Goal: Information Seeking & Learning: Learn about a topic

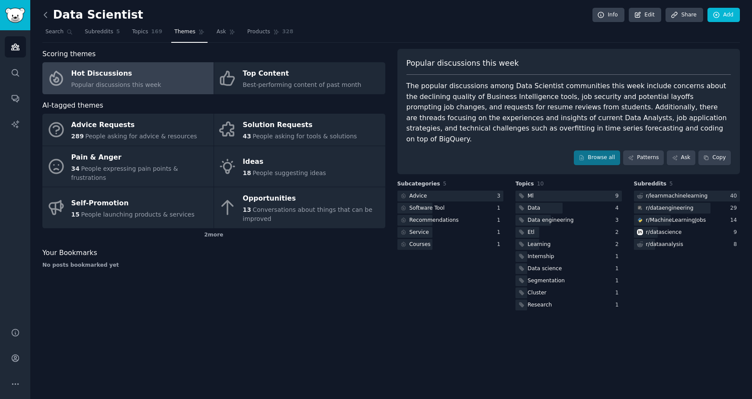
click at [45, 15] on icon at bounding box center [45, 14] width 9 height 9
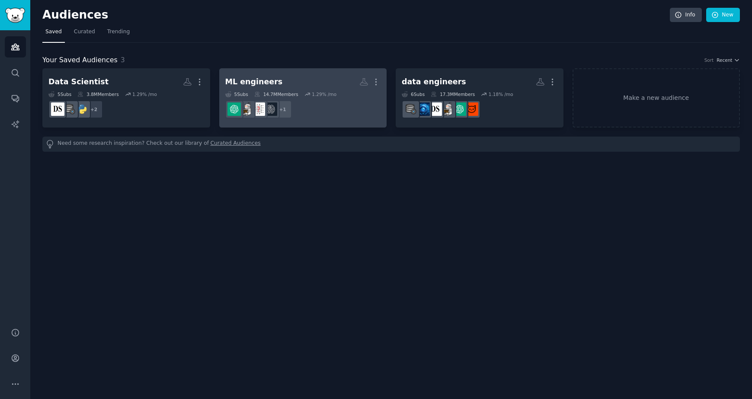
click at [332, 96] on div "1.29 % /mo" at bounding box center [324, 94] width 25 height 6
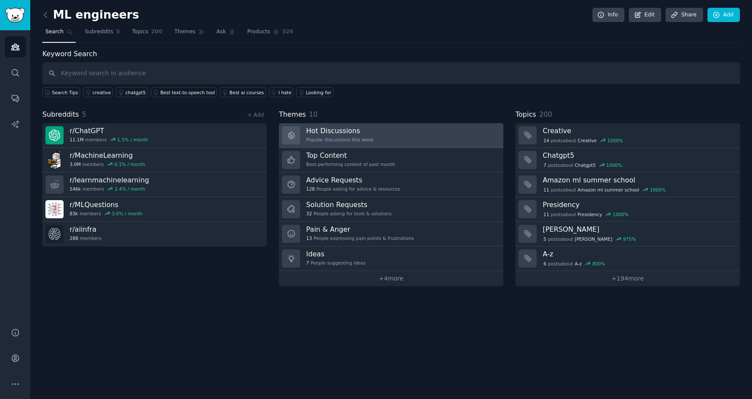
click at [392, 134] on link "Hot Discussions Popular discussions this week" at bounding box center [391, 135] width 224 height 25
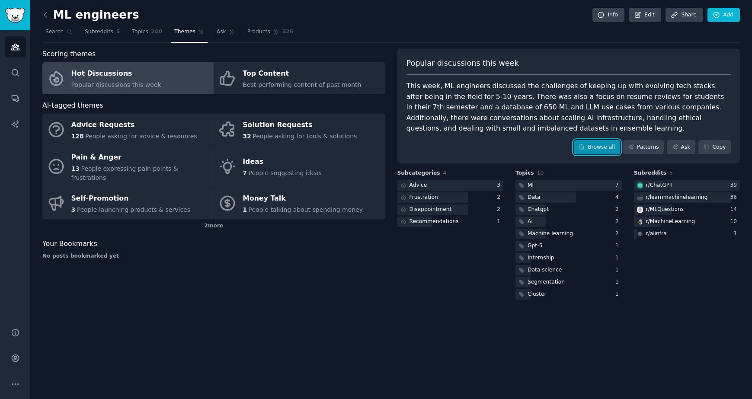
click at [596, 148] on link "Browse all" at bounding box center [597, 147] width 46 height 15
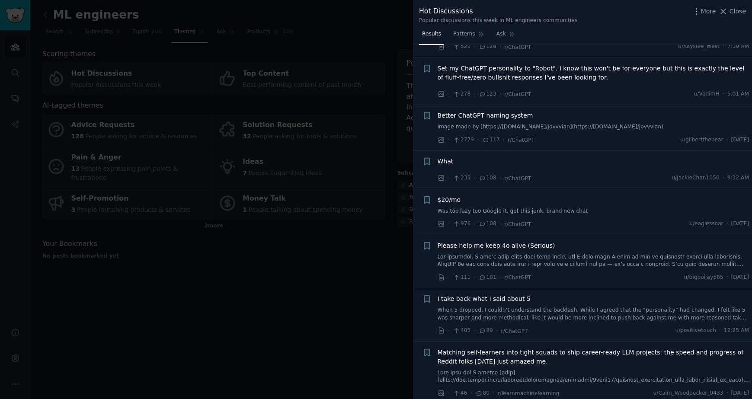
scroll to position [360, 0]
click at [294, 254] on div at bounding box center [376, 199] width 752 height 399
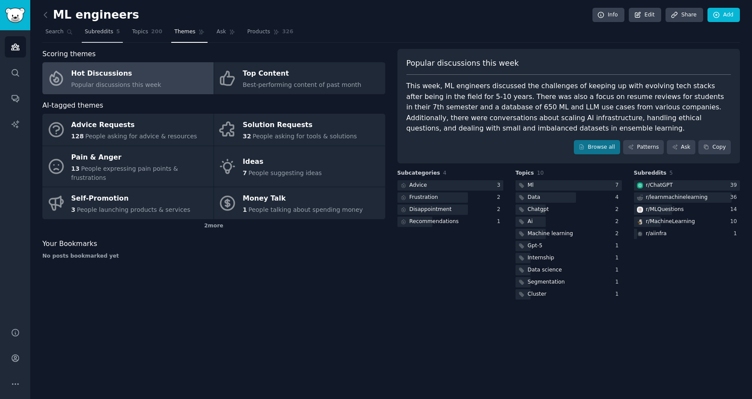
click at [93, 32] on span "Subreddits" at bounding box center [99, 32] width 29 height 8
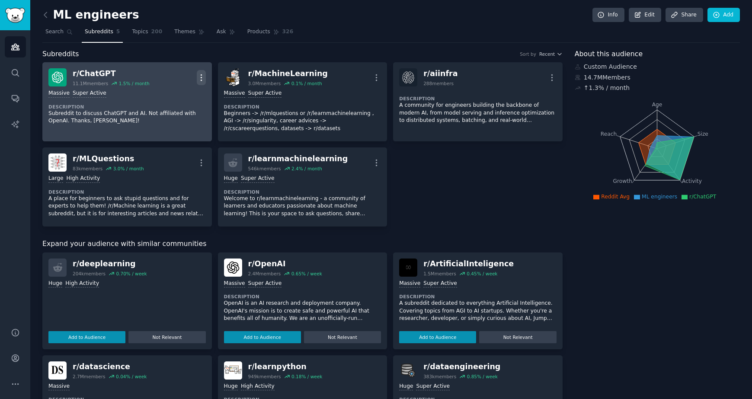
click at [205, 78] on icon "button" at bounding box center [201, 77] width 9 height 9
click at [173, 112] on p "Delete" at bounding box center [167, 110] width 20 height 9
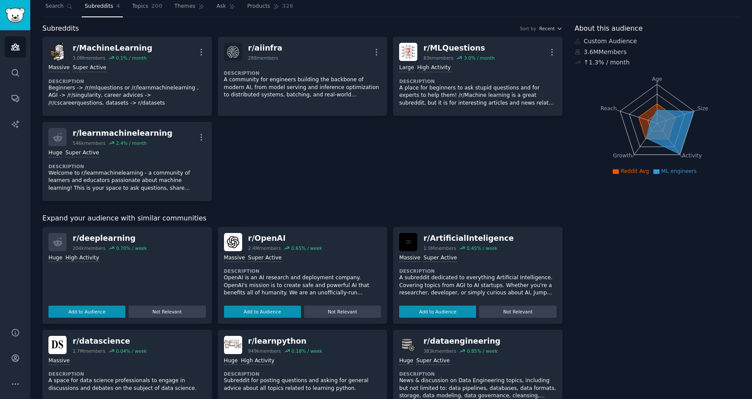
scroll to position [26, 0]
click at [445, 312] on button "Add to Audience" at bounding box center [437, 311] width 77 height 12
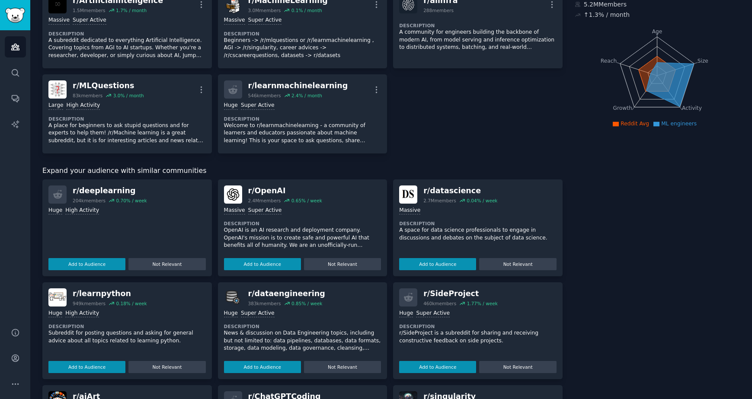
scroll to position [0, 0]
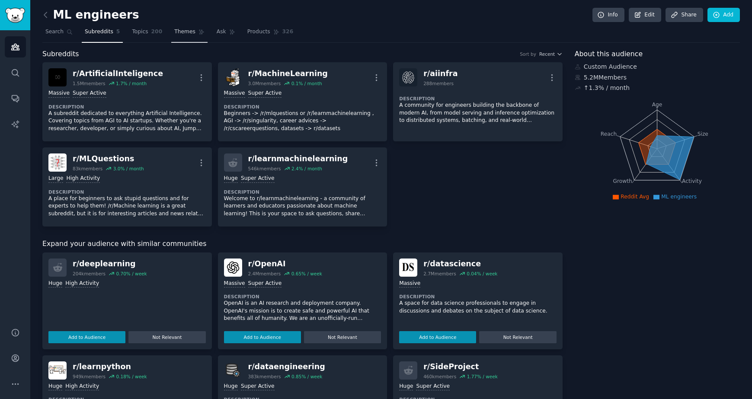
click at [181, 34] on span "Themes" at bounding box center [184, 32] width 21 height 8
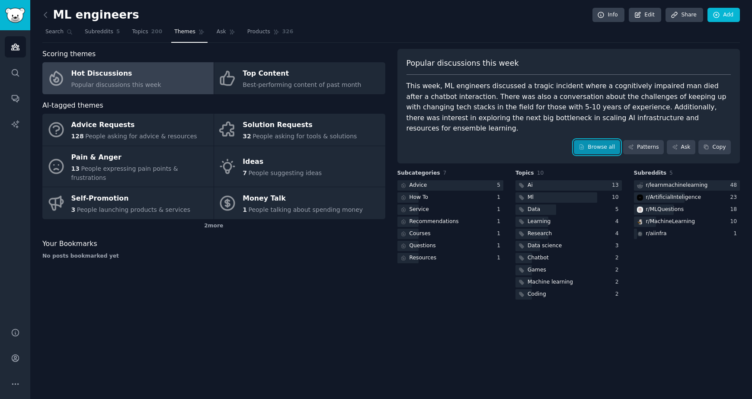
click at [613, 140] on link "Browse all" at bounding box center [597, 147] width 46 height 15
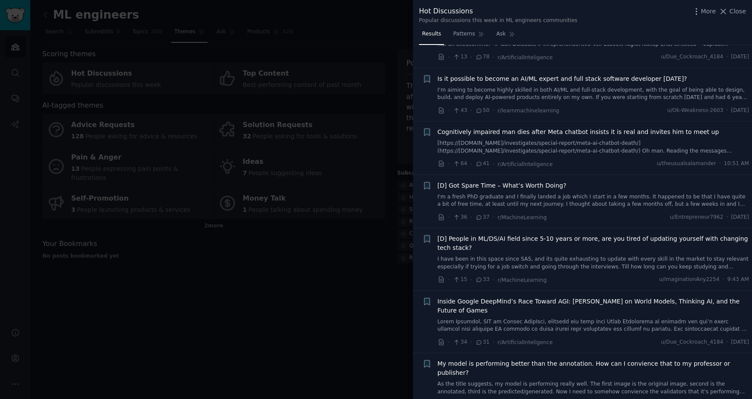
scroll to position [291, 0]
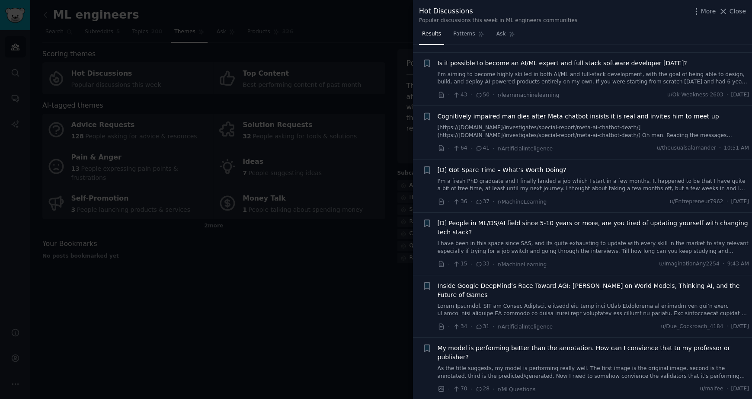
click at [339, 250] on div at bounding box center [376, 199] width 752 height 399
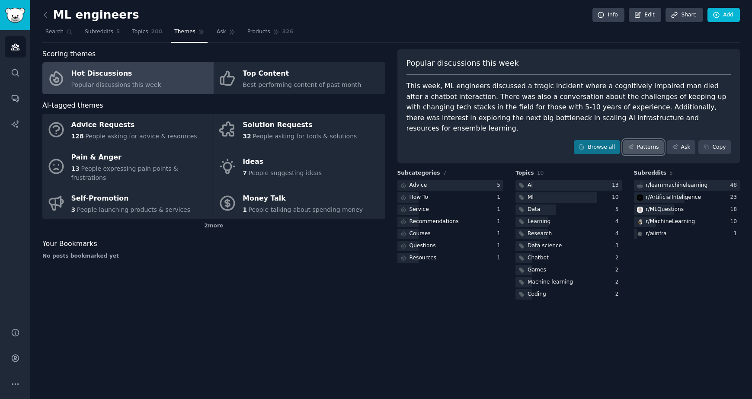
click at [651, 141] on link "Patterns" at bounding box center [643, 147] width 41 height 15
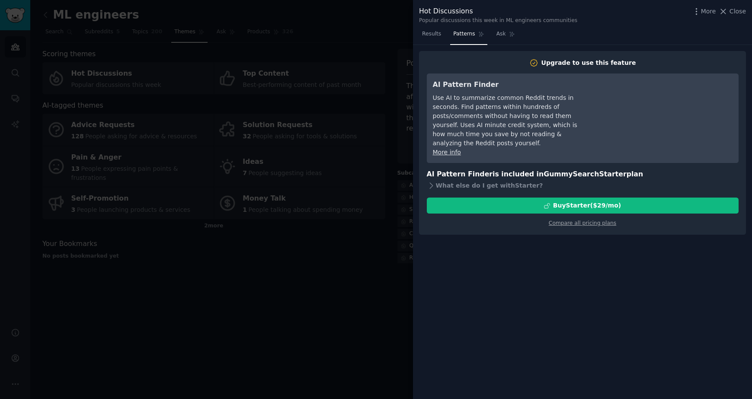
click at [346, 54] on div at bounding box center [376, 199] width 752 height 399
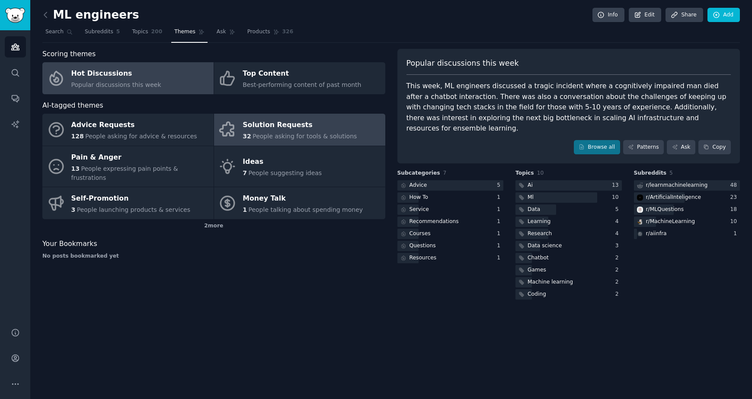
click at [307, 138] on span "People asking for tools & solutions" at bounding box center [305, 136] width 104 height 7
